Goal: Information Seeking & Learning: Find specific fact

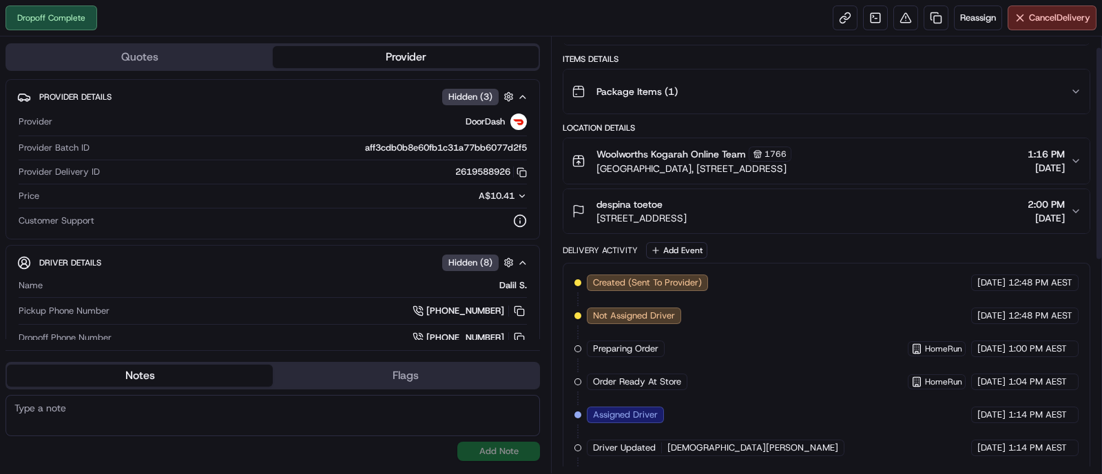
scroll to position [23, 0]
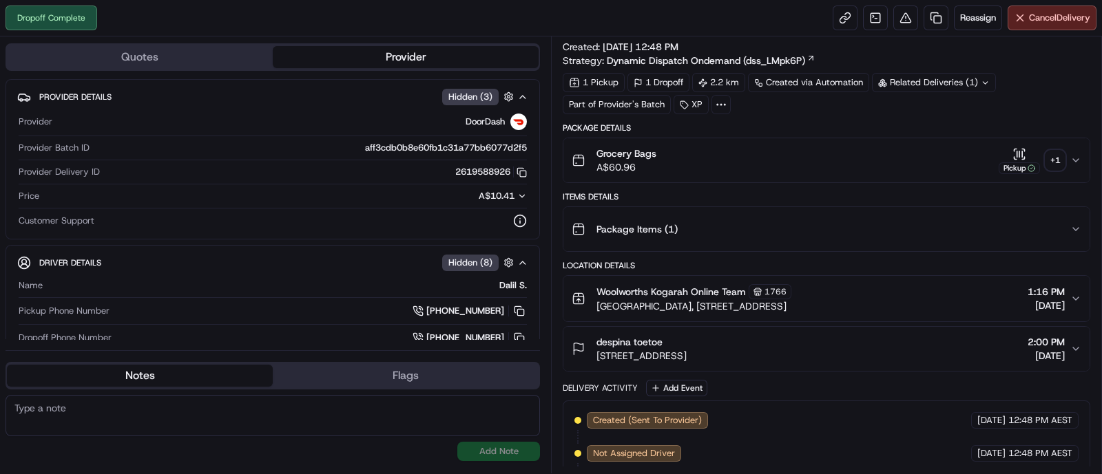
click at [791, 284] on div "Woolworths Kogarah Online Team 1766" at bounding box center [693, 291] width 195 height 15
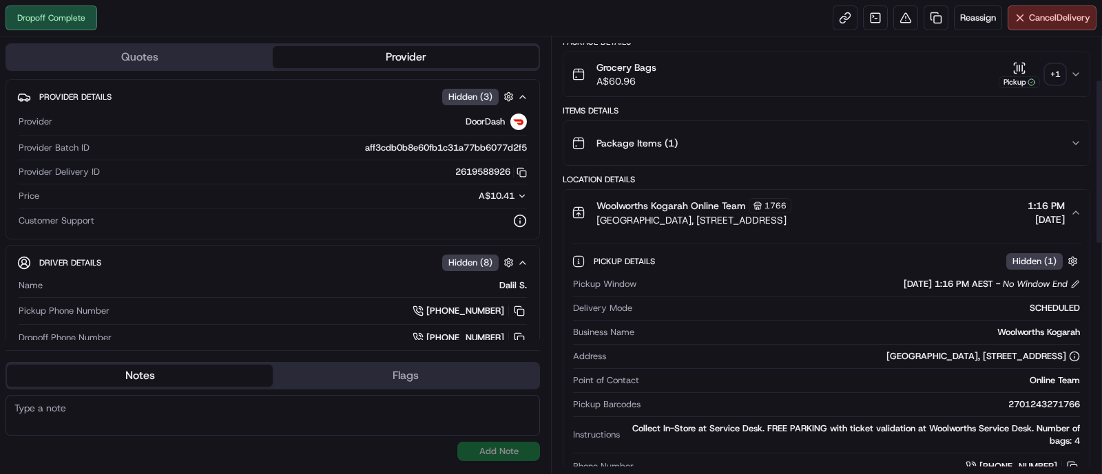
scroll to position [195, 0]
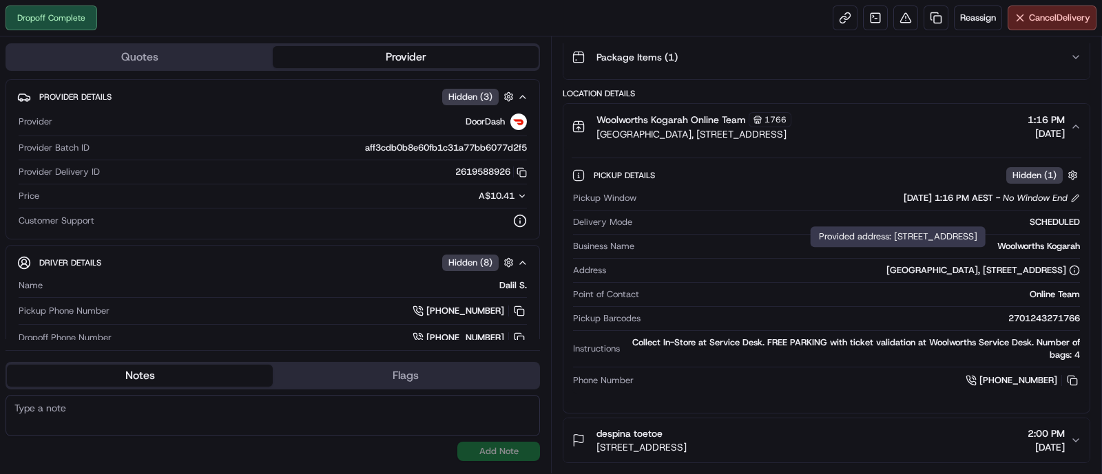
drag, startPoint x: 800, startPoint y: 267, endPoint x: 1024, endPoint y: 260, distance: 223.9
click at [1064, 267] on div "[GEOGRAPHIC_DATA], [STREET_ADDRESS]" at bounding box center [846, 270] width 468 height 12
copy div "[GEOGRAPHIC_DATA], [STREET_ADDRESS]"
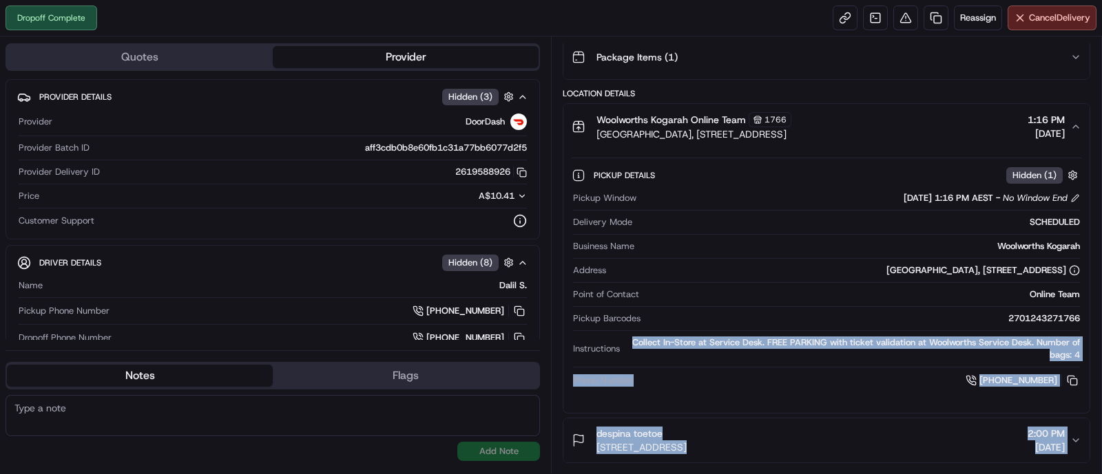
drag, startPoint x: 629, startPoint y: 341, endPoint x: 1092, endPoint y: 345, distance: 462.1
click at [1092, 345] on div "Summary job_PjvKpGYP9Dthat4tr9ekFC View Map Created: [DATE] 12:48 PM Strategy: …" at bounding box center [826, 254] width 551 height 437
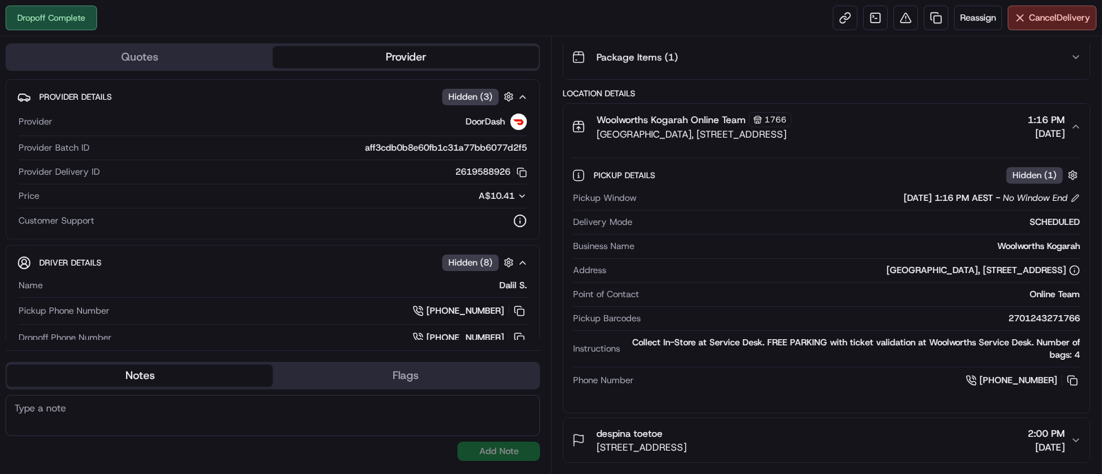
click at [675, 316] on div "2701243271766" at bounding box center [863, 319] width 434 height 12
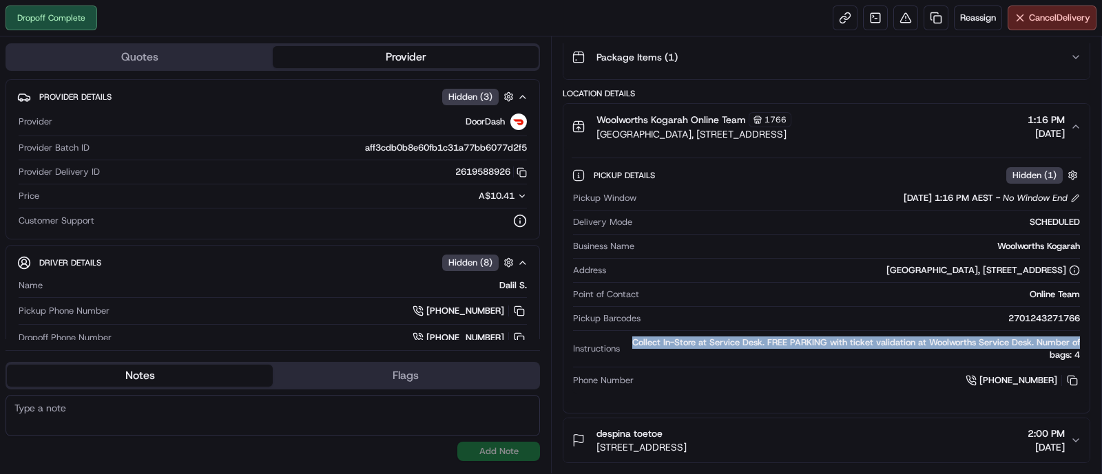
drag, startPoint x: 629, startPoint y: 339, endPoint x: 1067, endPoint y: 337, distance: 438.7
click at [1076, 337] on div "Collect In-Store at Service Desk. FREE PARKING with ticket validation at Woolwo…" at bounding box center [852, 349] width 455 height 25
copy div "Collect In-Store at Service Desk. FREE PARKING with ticket validation at Woolwo…"
click at [1072, 381] on button at bounding box center [1072, 380] width 15 height 15
click at [1074, 377] on button at bounding box center [1072, 380] width 15 height 15
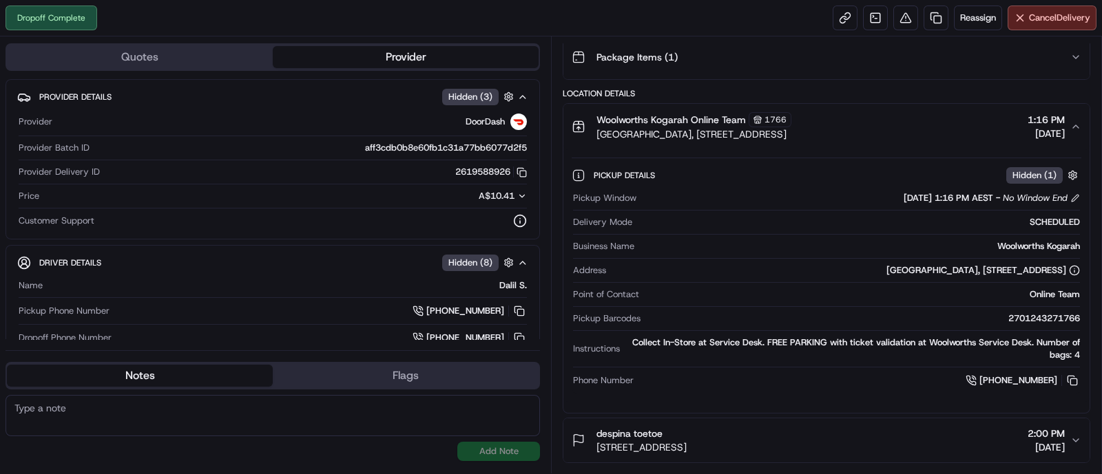
click at [961, 403] on div "Pickup Details Hidden ( 1 ) Pickup Window [DATE] 1:16 PM AEST - No Window End D…" at bounding box center [826, 281] width 526 height 264
drag, startPoint x: 1032, startPoint y: 356, endPoint x: 1059, endPoint y: 380, distance: 36.1
click at [1059, 380] on div "Pickup Window [DATE] 1:16 PM AEST - No Window End Delivery Mode SCHEDULED Busin…" at bounding box center [827, 290] width 510 height 207
copy div "bags: 4 Phone Number [PHONE_NUMBER]"
